Goal: Information Seeking & Learning: Learn about a topic

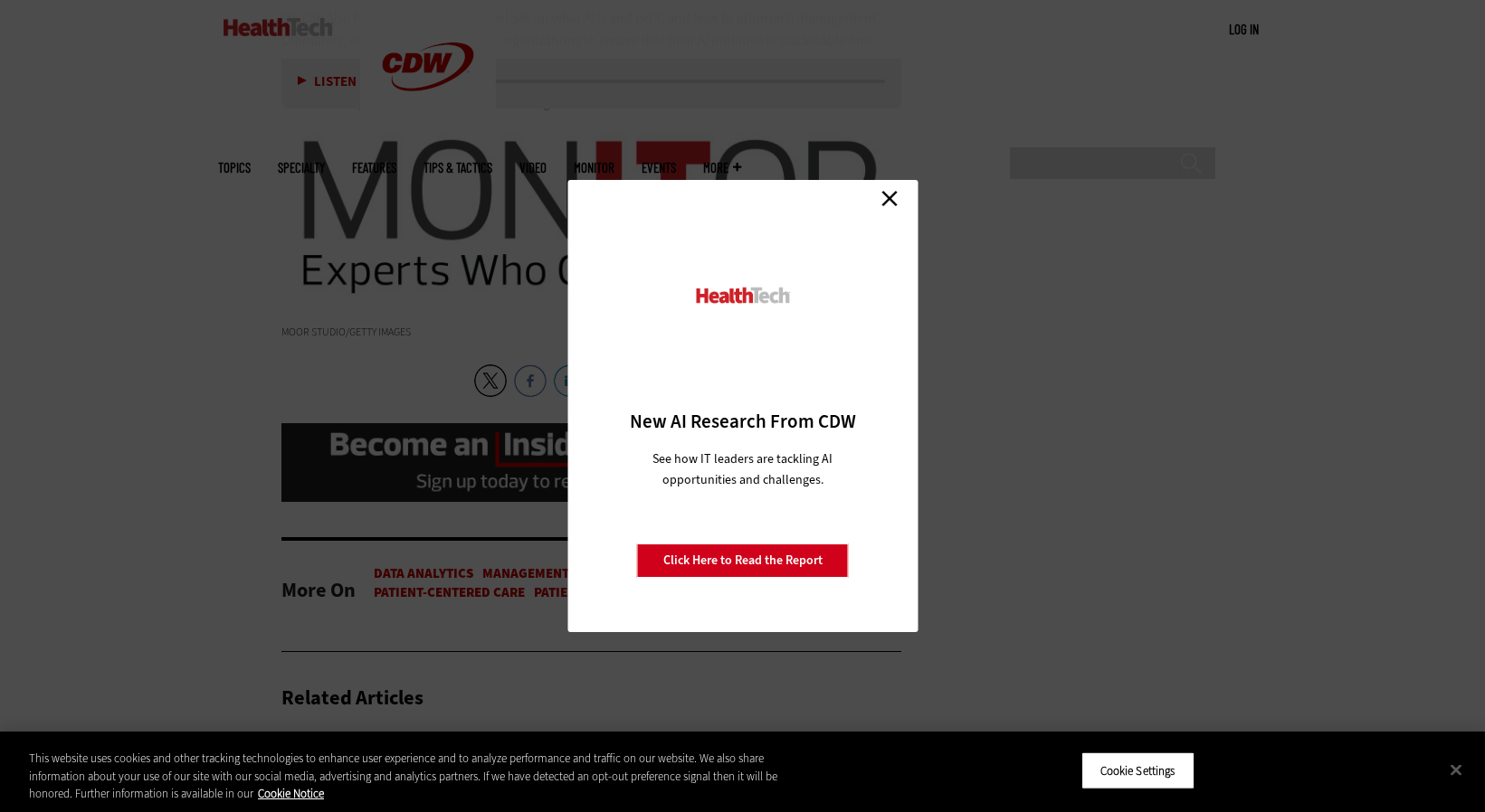
scroll to position [3714, 0]
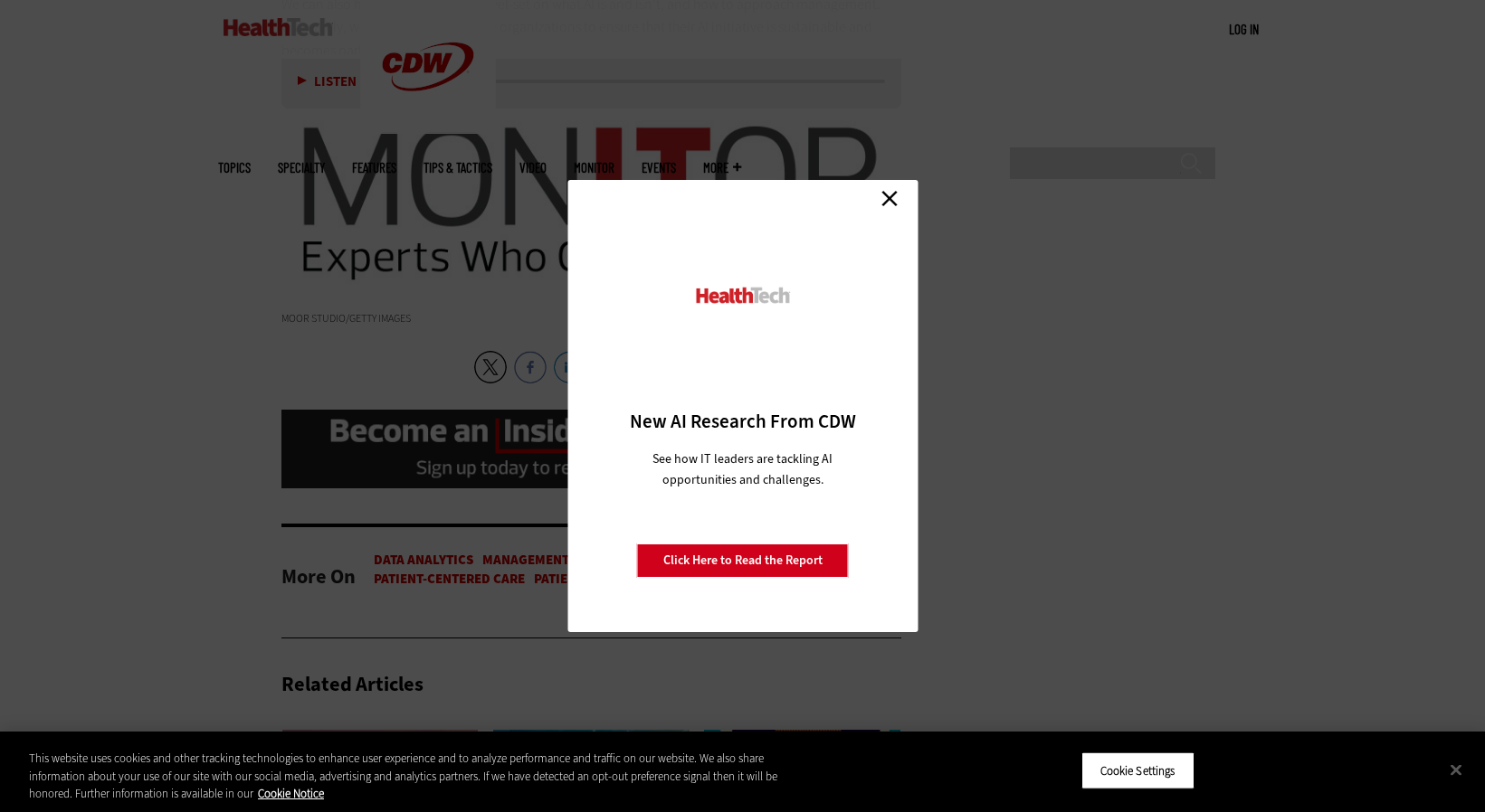
click at [889, 196] on link "Close" at bounding box center [889, 198] width 28 height 28
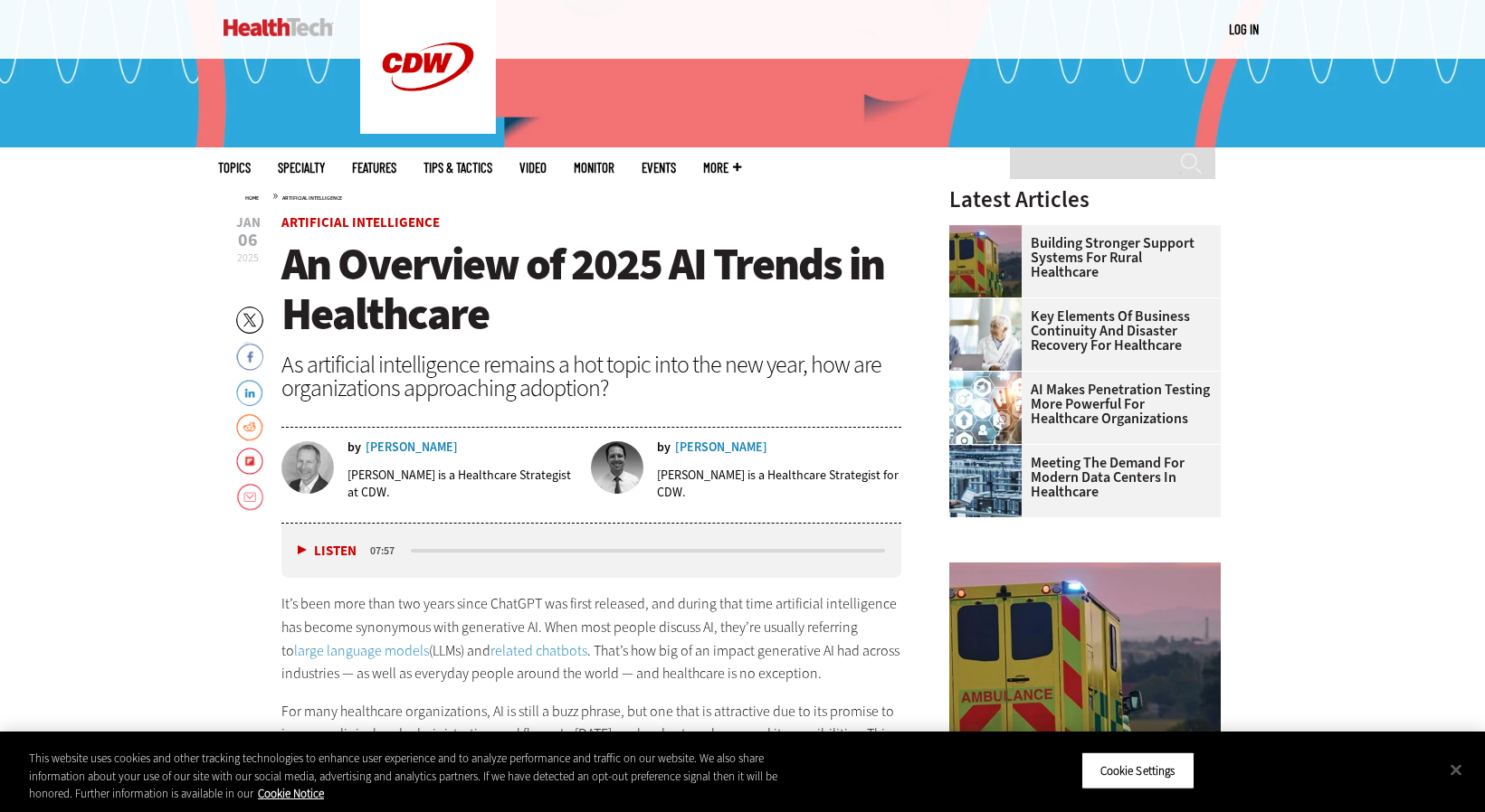
scroll to position [494, 0]
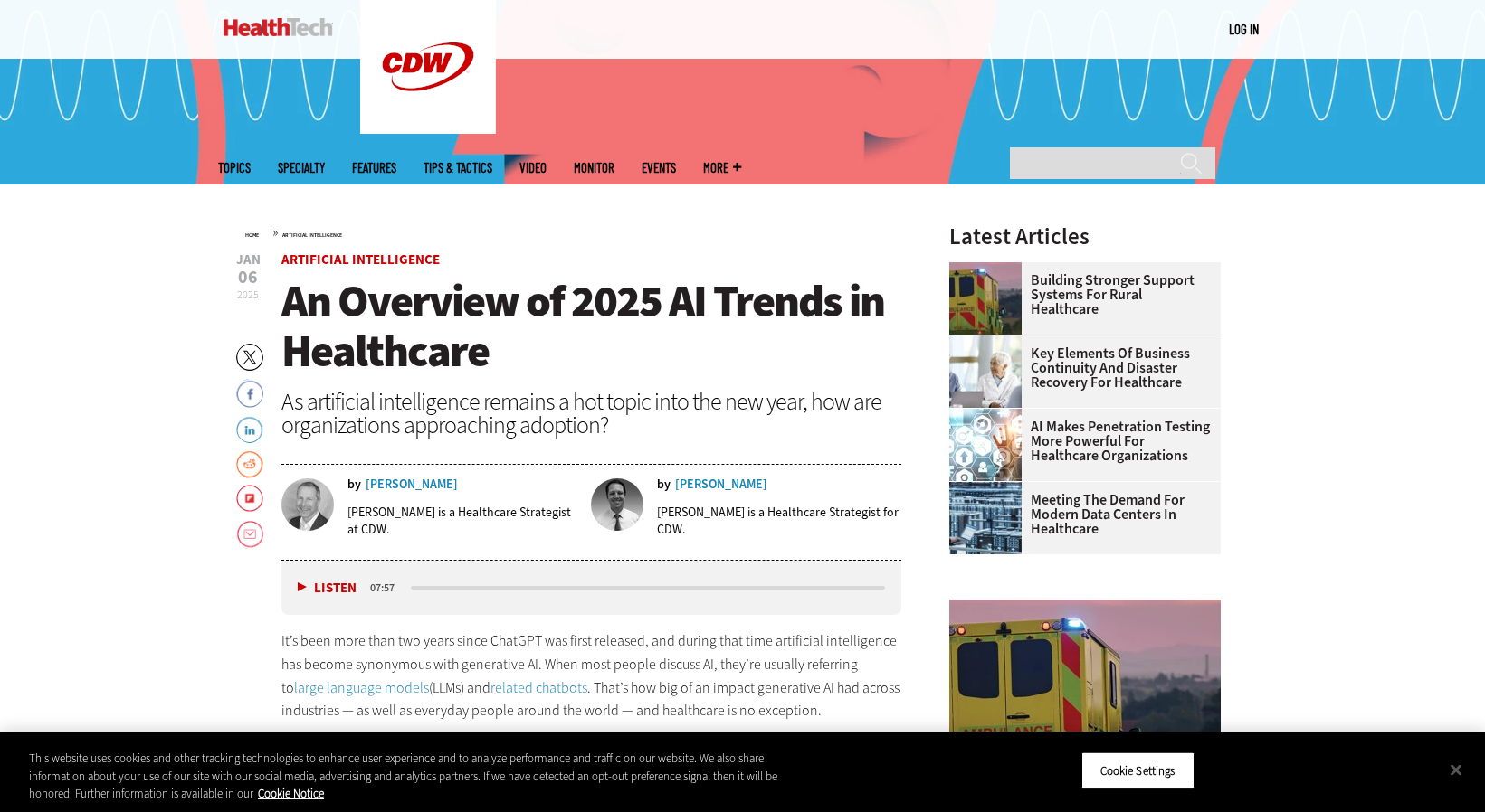
click at [676, 161] on link "Events" at bounding box center [659, 167] width 34 height 13
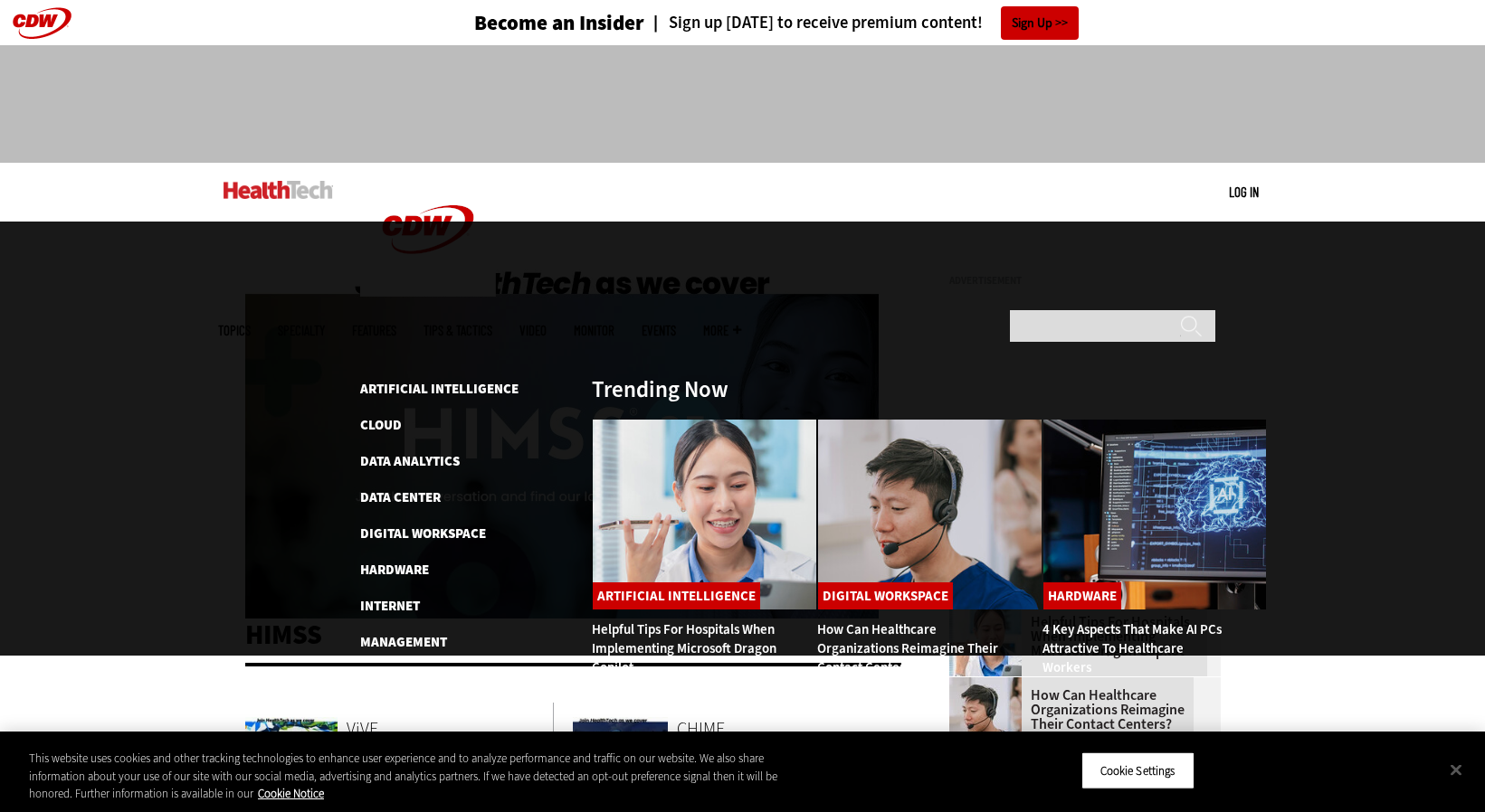
click at [251, 324] on span "Topics" at bounding box center [234, 331] width 32 height 13
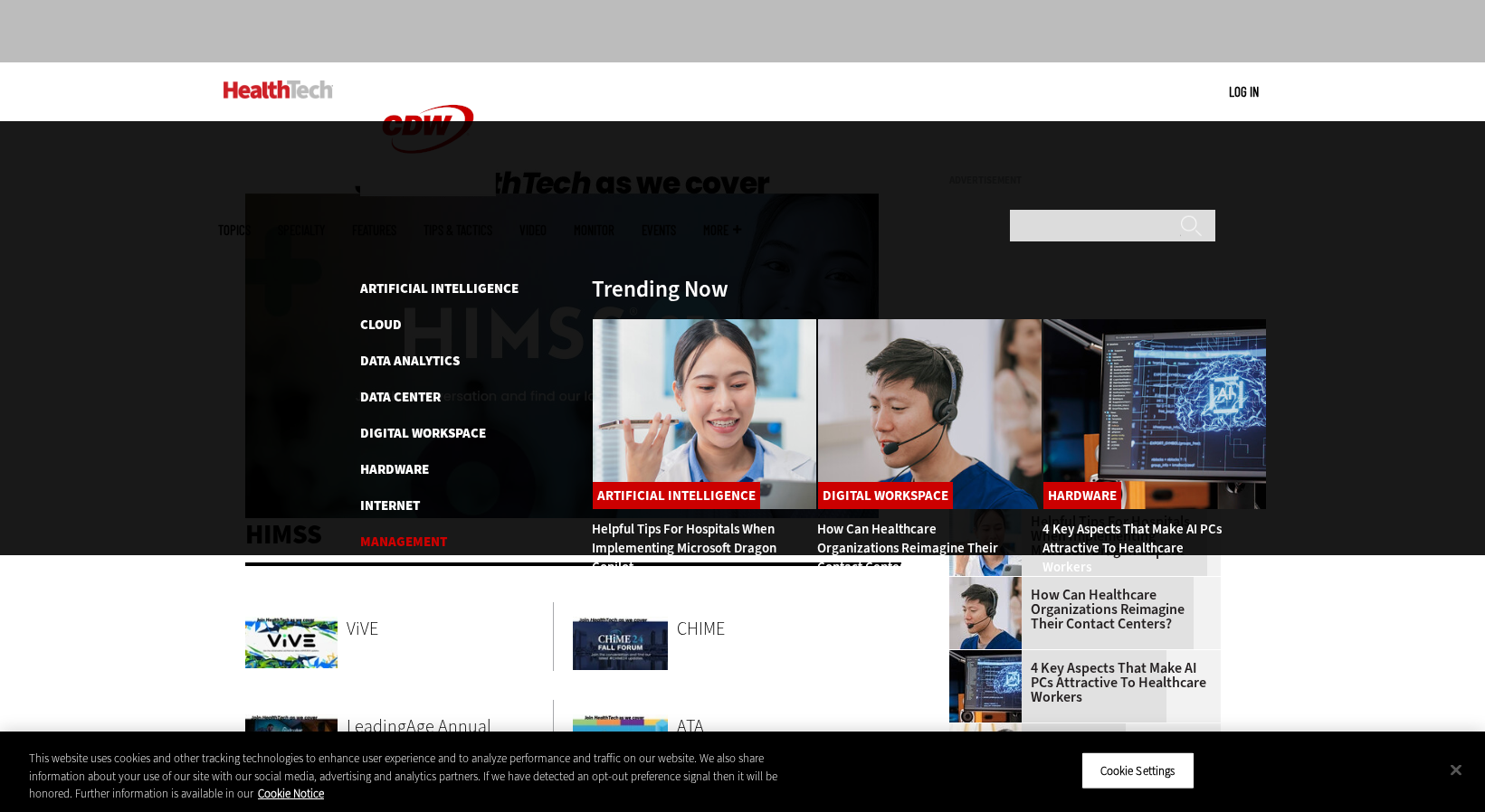
scroll to position [115, 0]
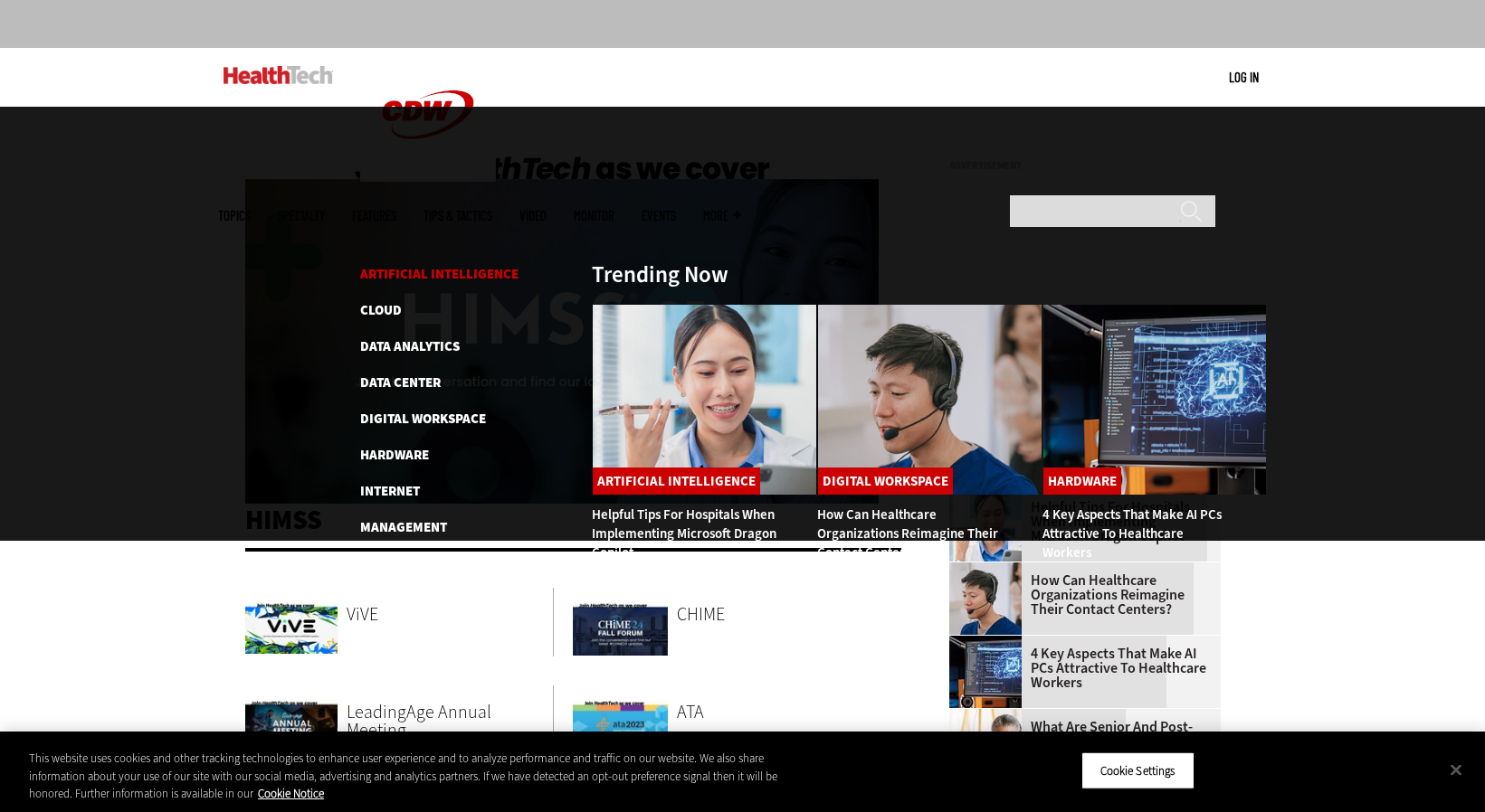
click at [466, 265] on link "Artificial Intelligence" at bounding box center [440, 274] width 159 height 18
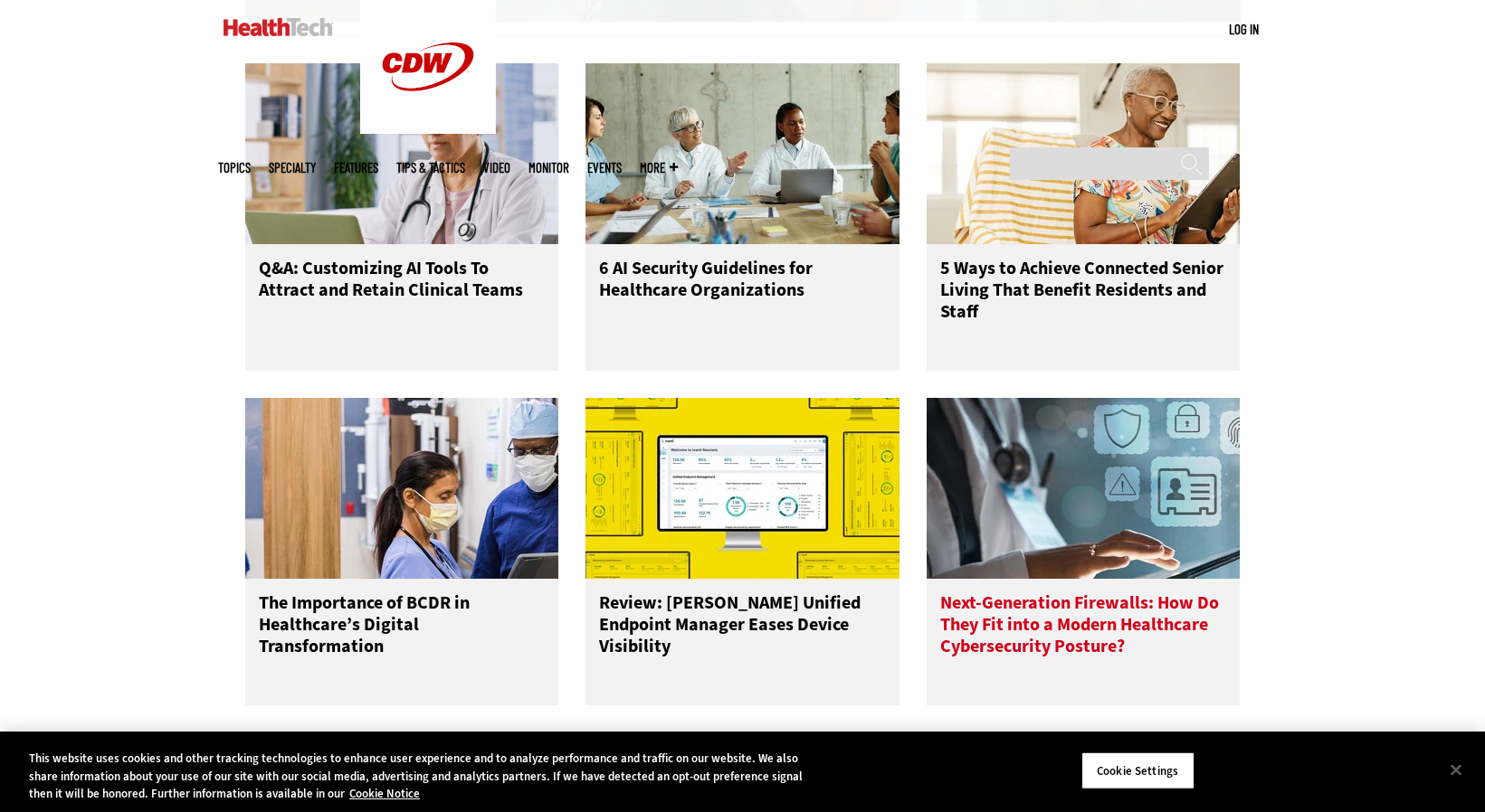
scroll to position [2181, 0]
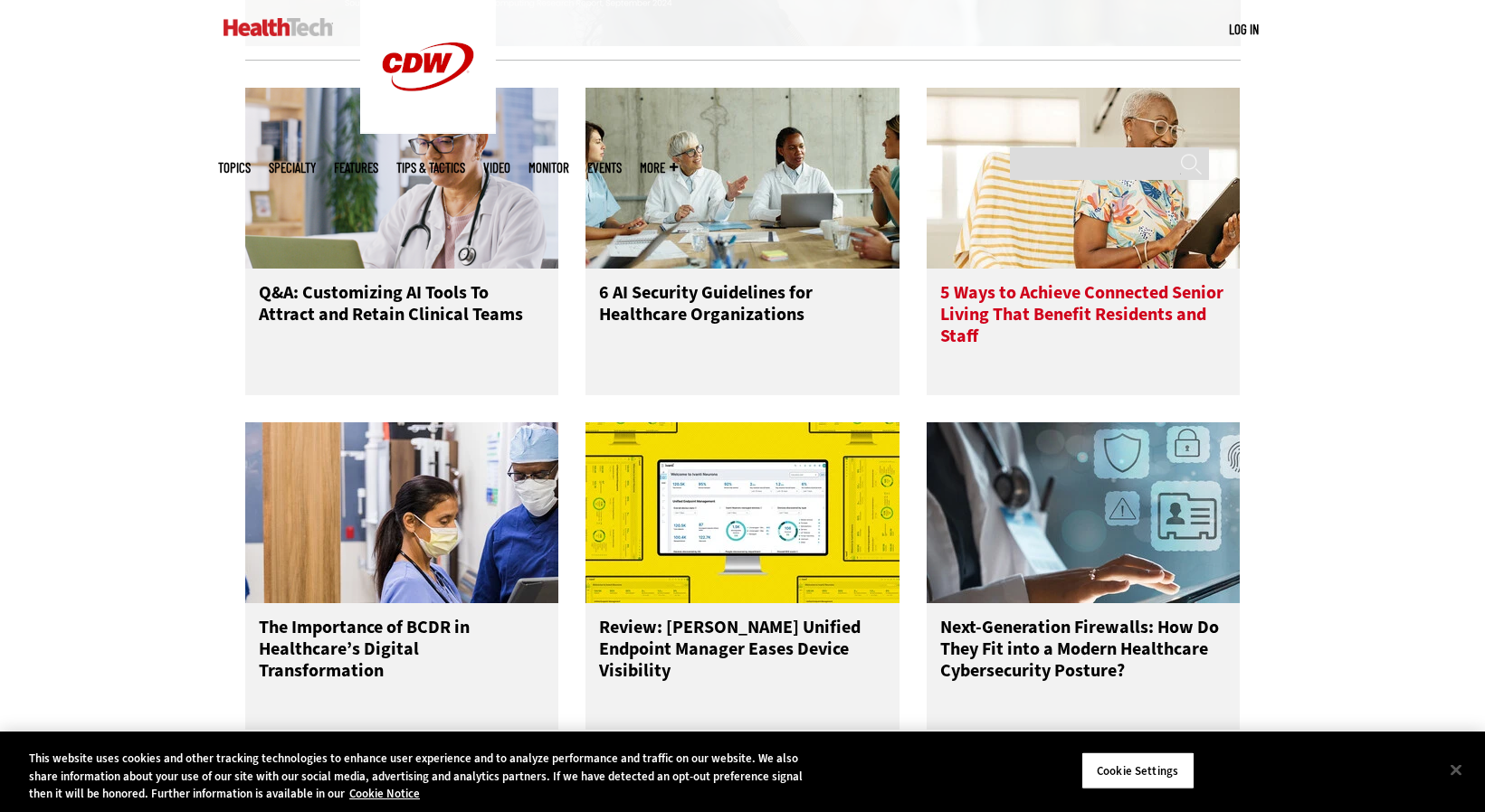
click at [1096, 331] on h3 "5 Ways to Achieve Connected Senior Living That Benefit Residents and Staff" at bounding box center [1084, 319] width 287 height 72
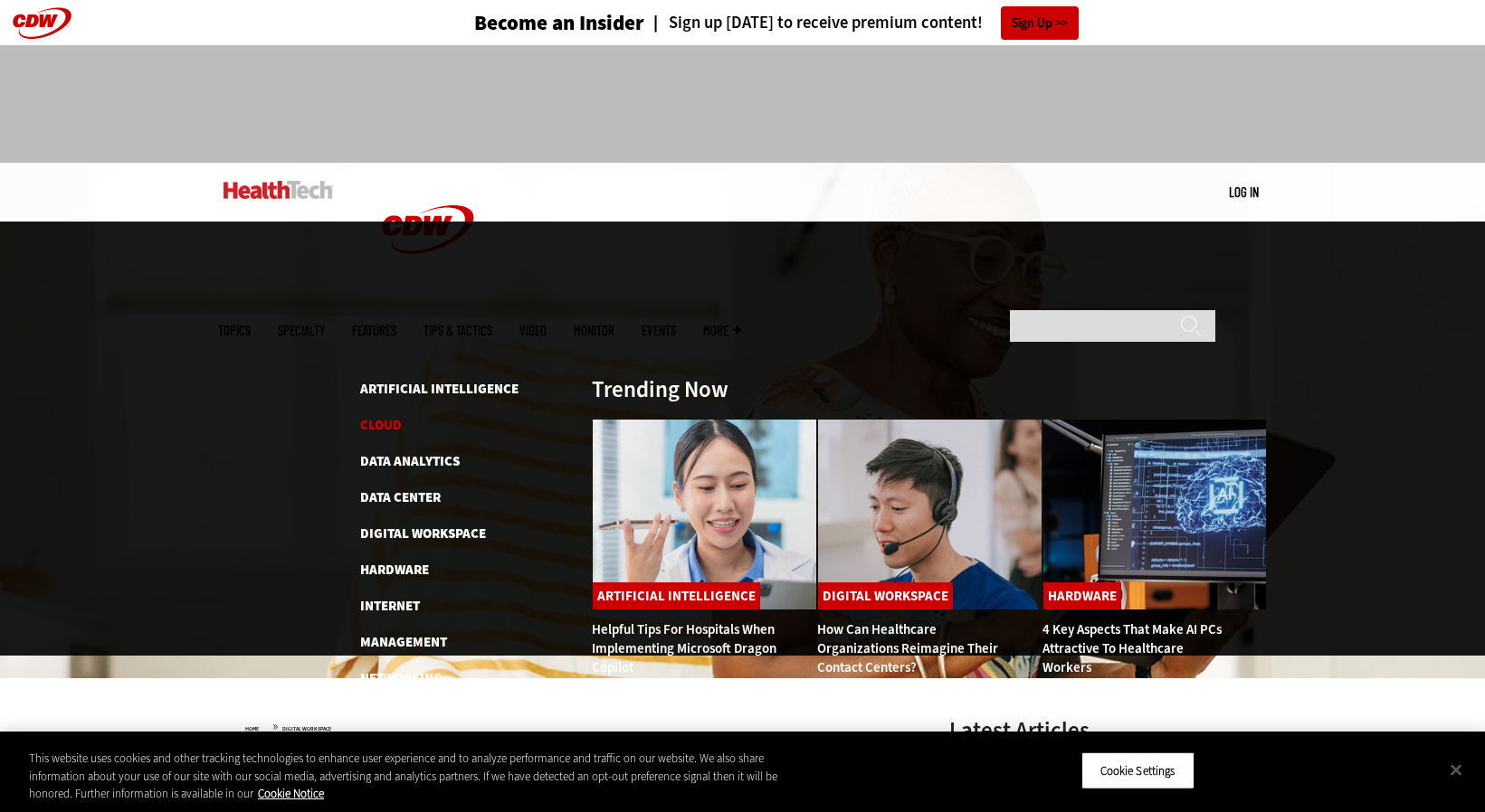
click at [384, 416] on link "Cloud" at bounding box center [381, 425] width 42 height 18
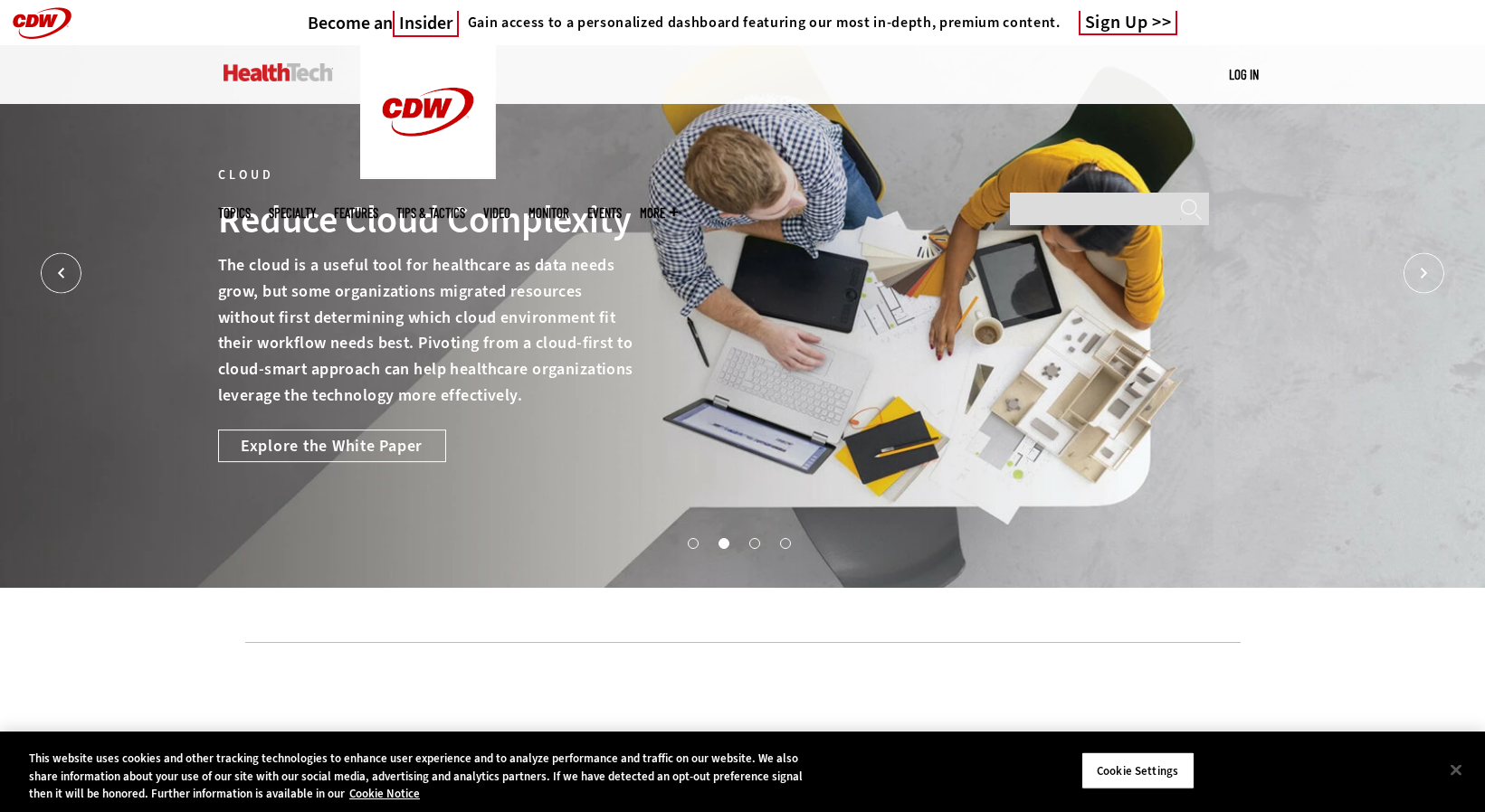
click at [267, 72] on img at bounding box center [278, 72] width 109 height 18
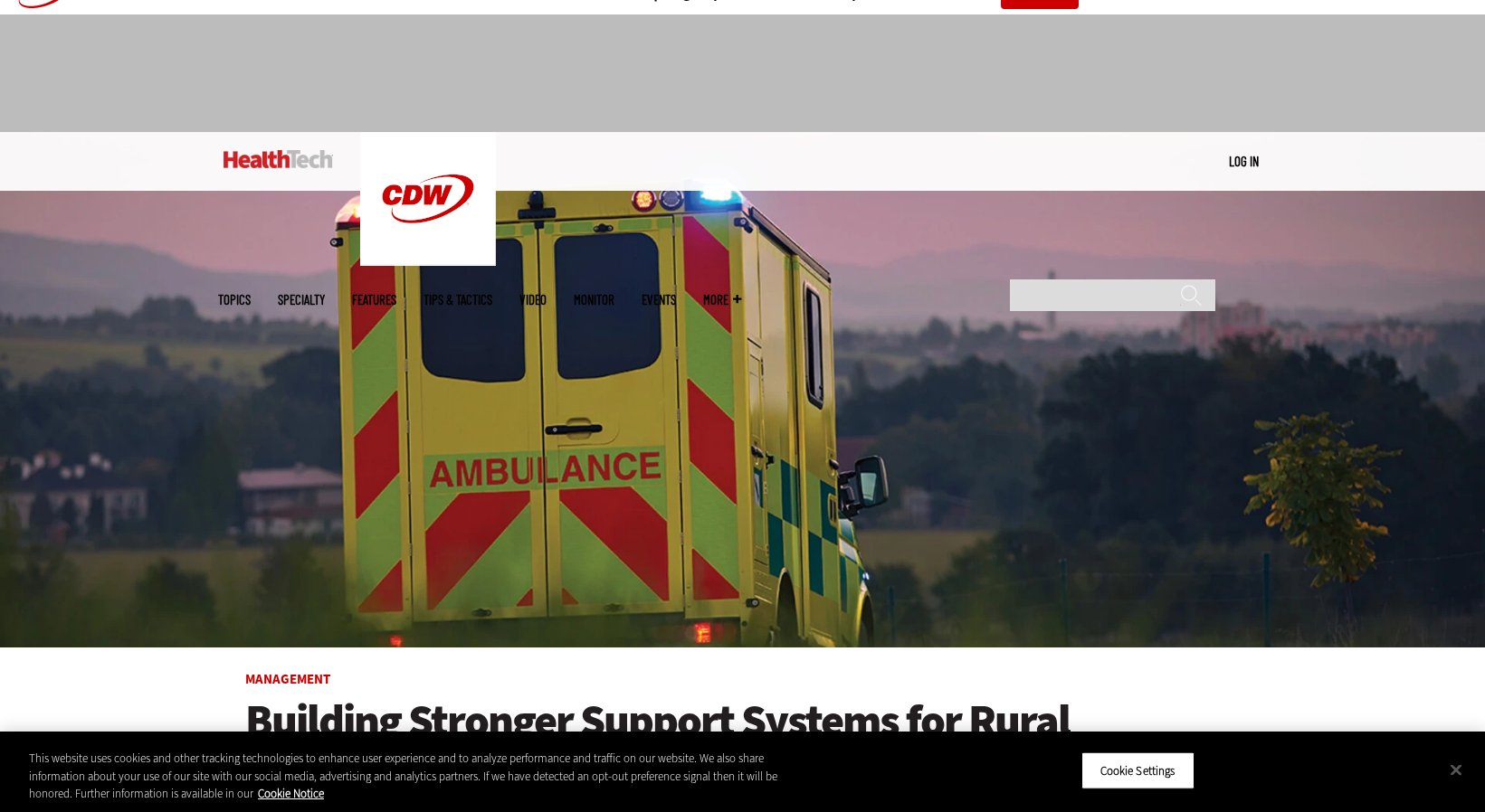
scroll to position [50, 0]
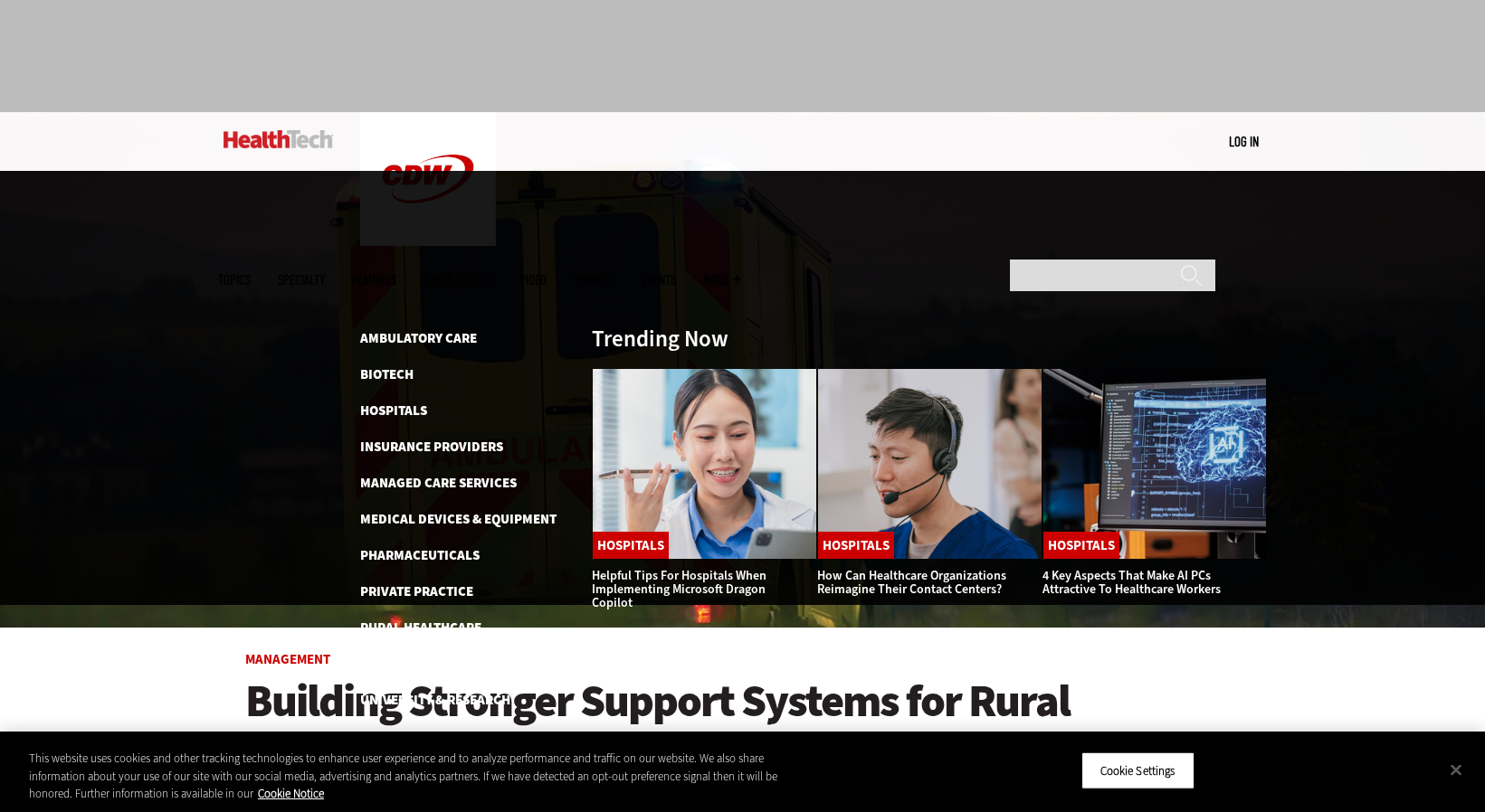
click at [325, 273] on span "Specialty" at bounding box center [301, 280] width 47 height 13
click at [397, 273] on link "Features" at bounding box center [374, 280] width 45 height 13
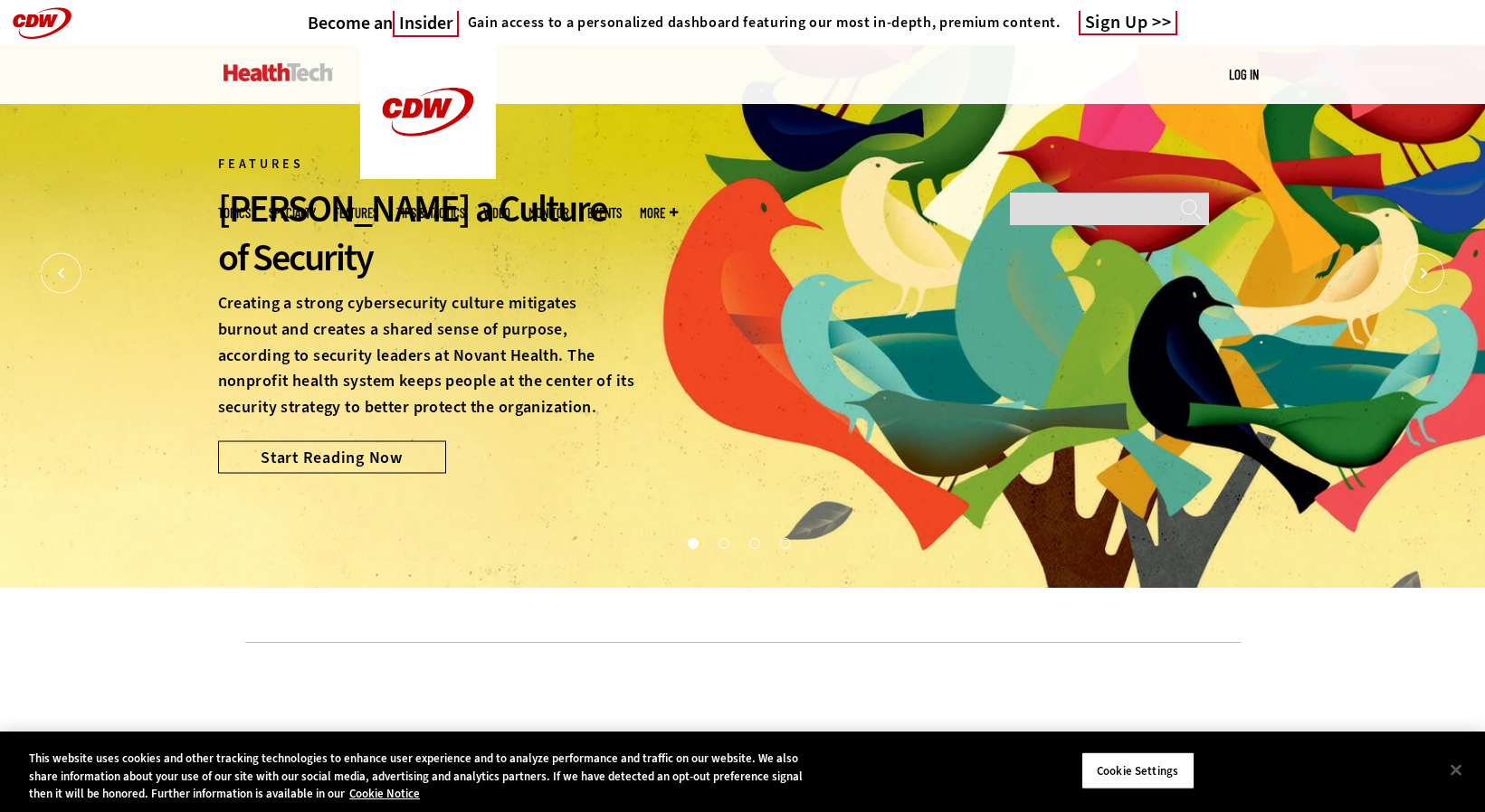
click at [465, 206] on link "Tips & Tactics" at bounding box center [431, 213] width 68 height 13
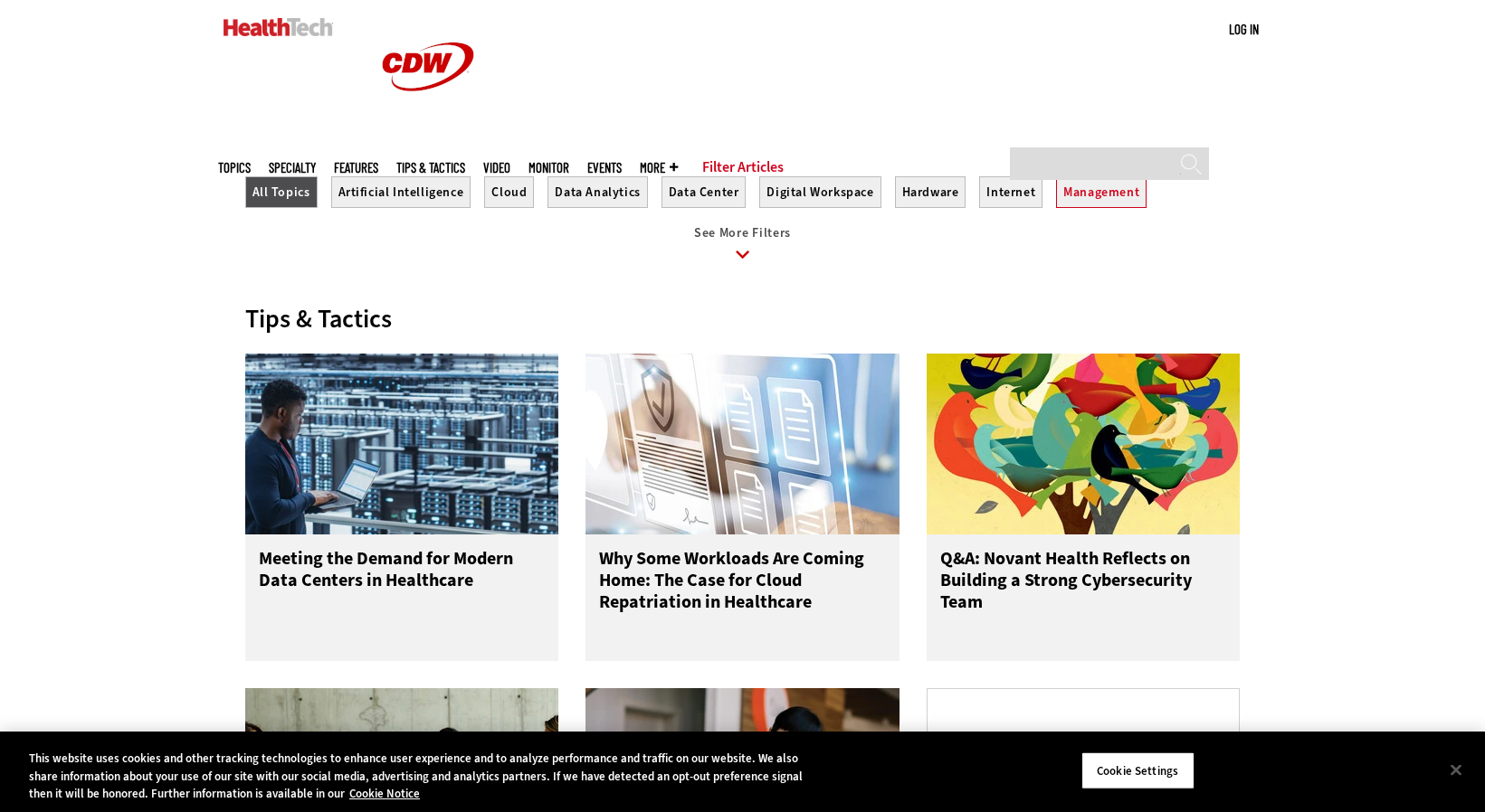
scroll to position [648, 0]
click at [411, 207] on button "Artificial Intelligence" at bounding box center [401, 191] width 140 height 31
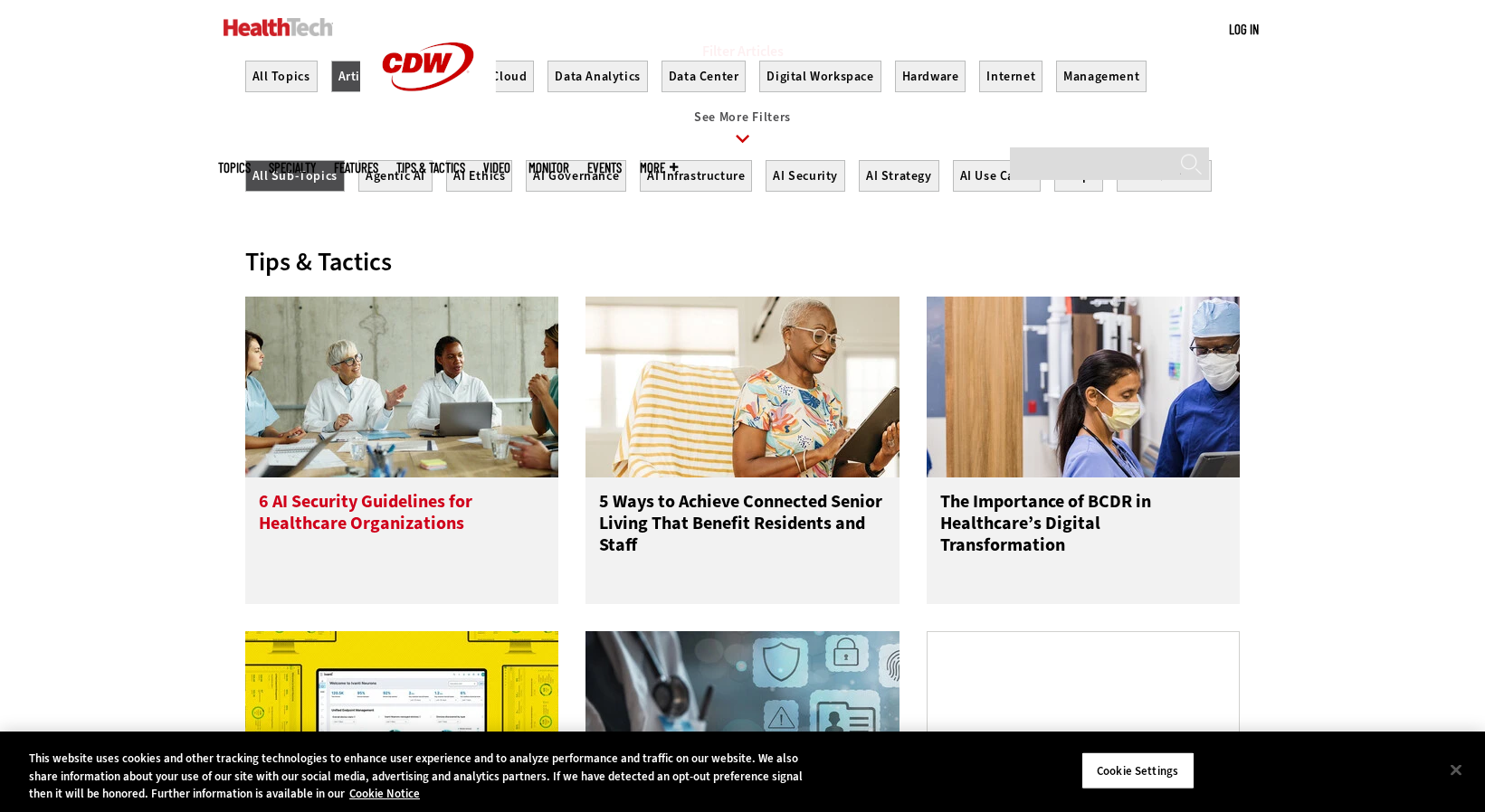
scroll to position [779, 0]
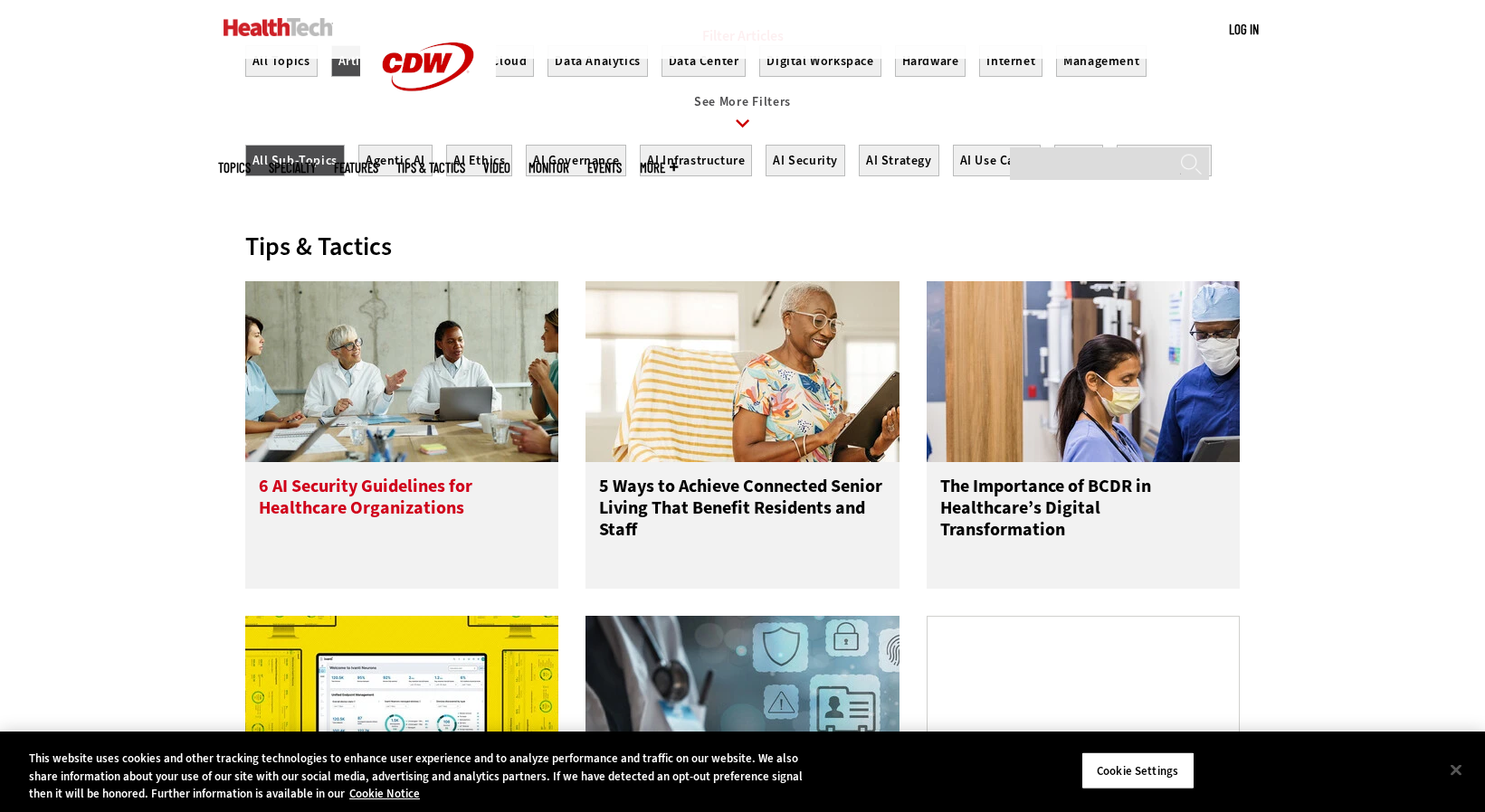
click at [368, 524] on h3 "6 AI Security Guidelines for Healthcare Organizations" at bounding box center [402, 512] width 287 height 72
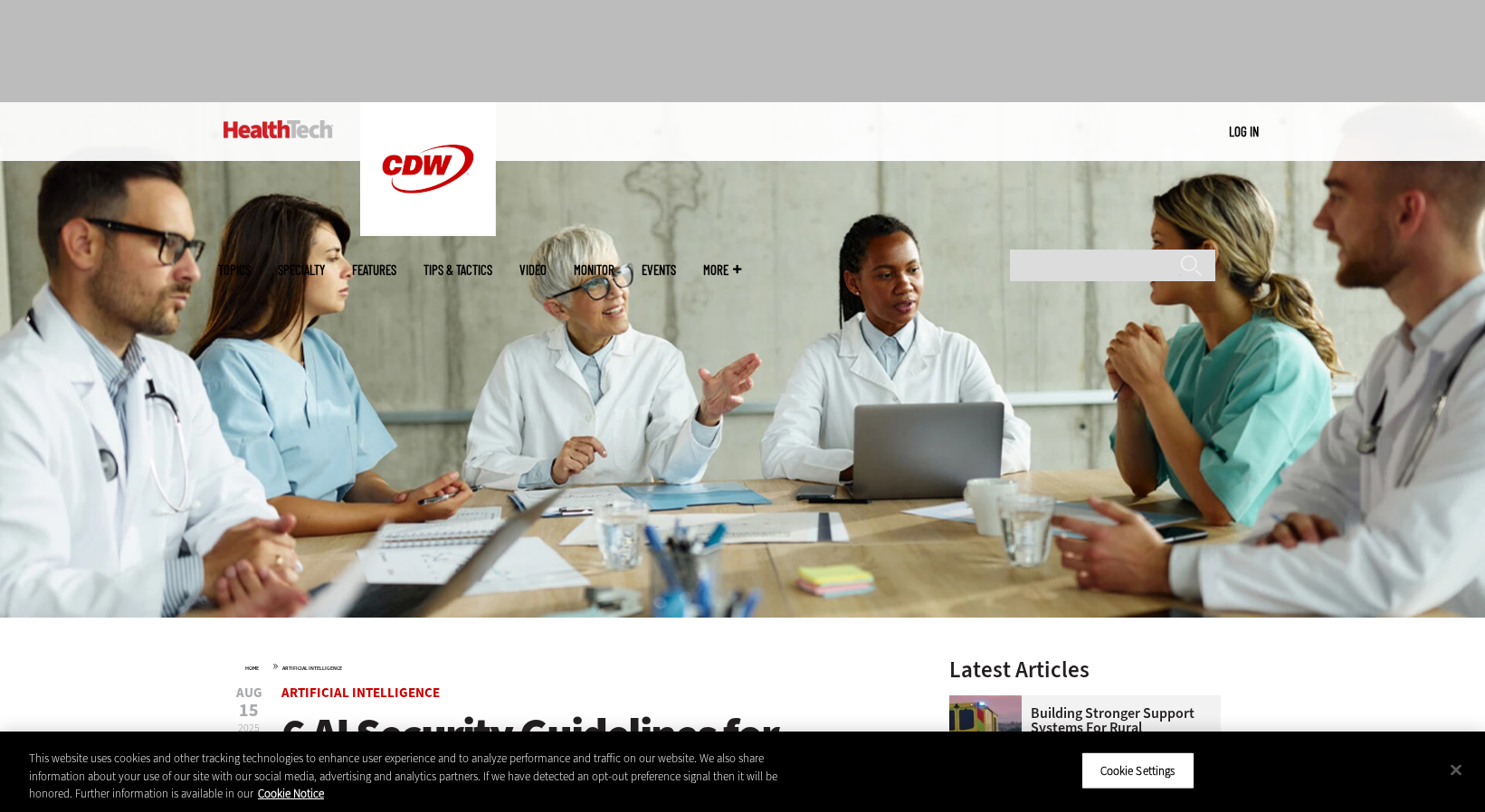
scroll to position [58, 0]
